Goal: Check status

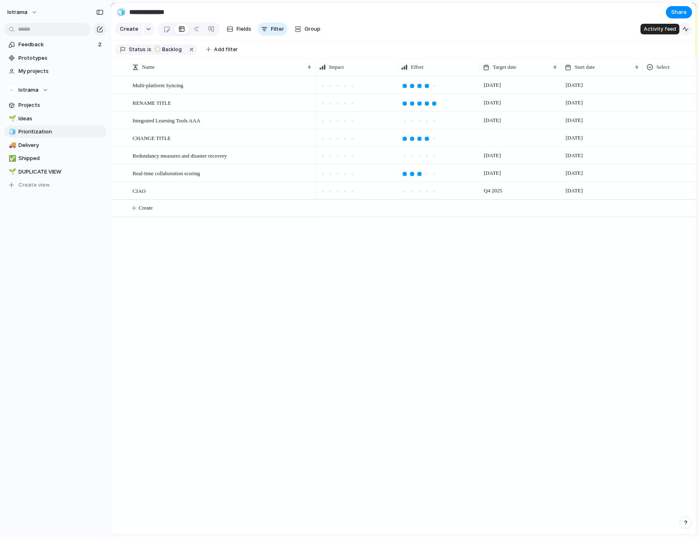
click at [683, 24] on button "button" at bounding box center [685, 28] width 13 height 13
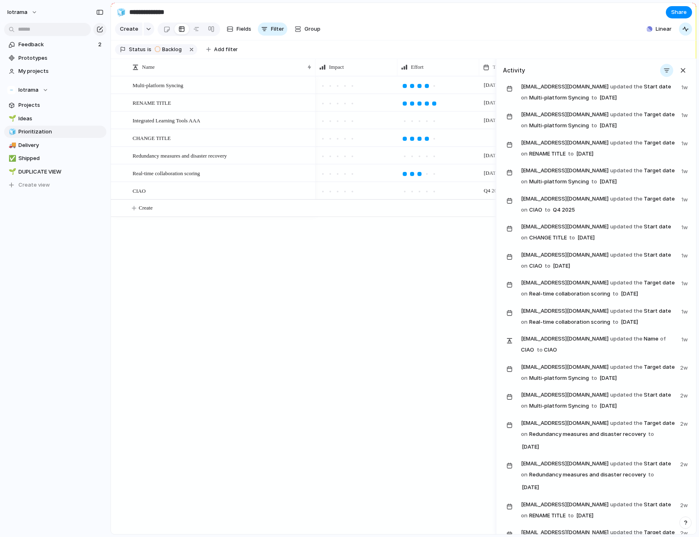
click at [619, 92] on div "[DATE]" at bounding box center [608, 97] width 20 height 11
click at [575, 150] on span "[DATE]" at bounding box center [585, 154] width 22 height 10
click at [551, 214] on span "Q4 2025" at bounding box center [564, 210] width 26 height 10
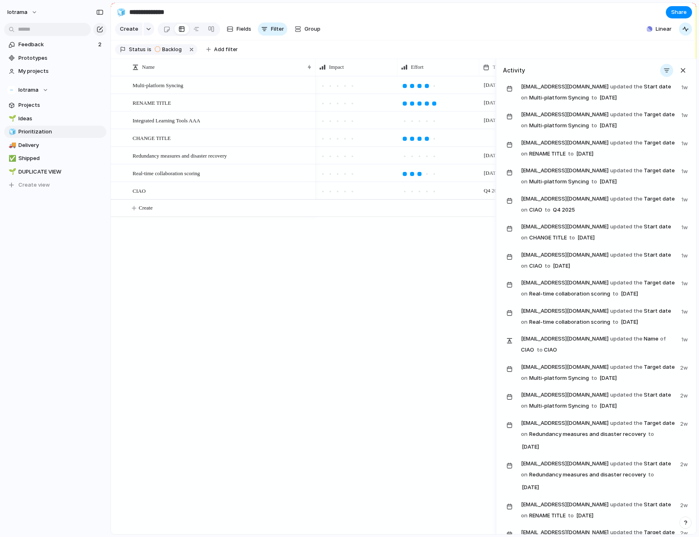
click at [551, 214] on span "Q4 2025" at bounding box center [564, 210] width 26 height 10
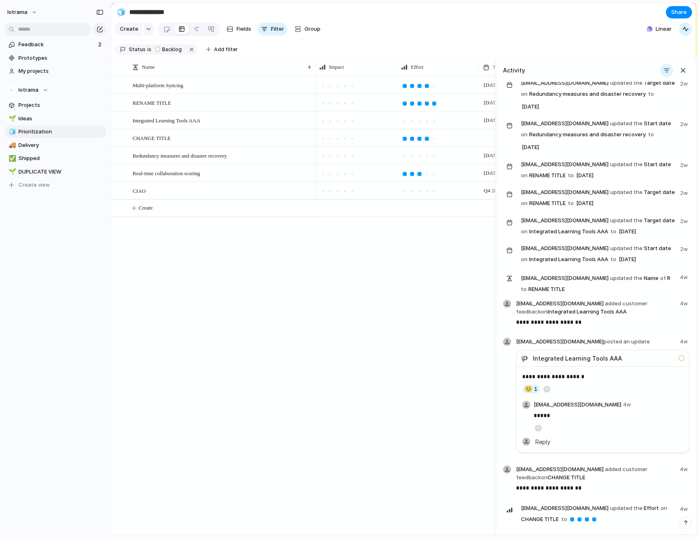
scroll to position [343, 0]
